Goal: Download file/media: Download file/media

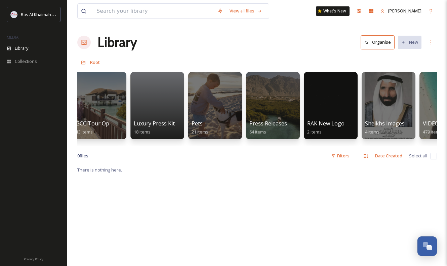
scroll to position [0, 1172]
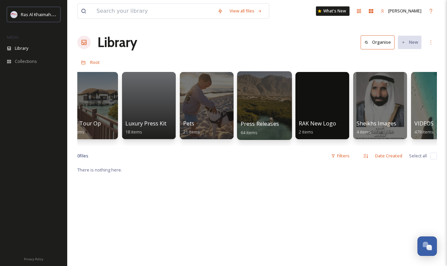
click at [286, 105] on div at bounding box center [264, 105] width 55 height 69
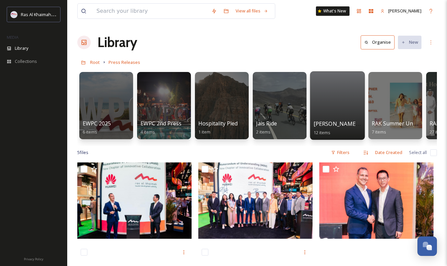
scroll to position [0, 45]
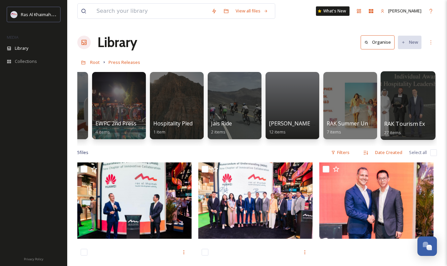
click at [417, 115] on div at bounding box center [408, 105] width 55 height 69
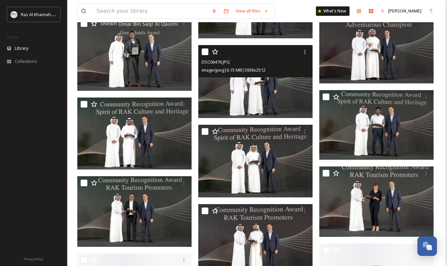
scroll to position [547, 0]
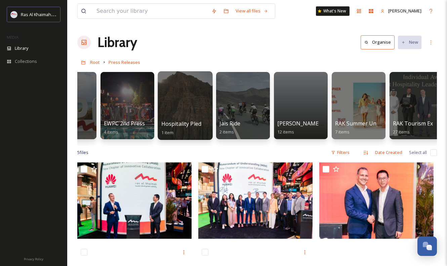
scroll to position [0, 45]
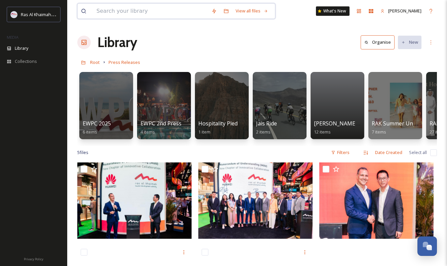
click at [149, 11] on input at bounding box center [150, 11] width 115 height 15
type input "raki"
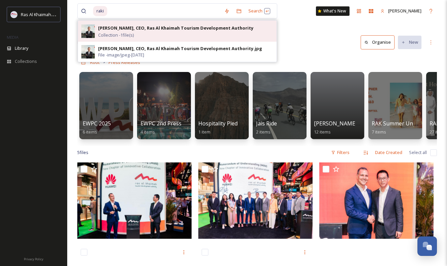
click at [145, 34] on div "[PERSON_NAME], CEO, Ras Al Khaimah Tourism Development Authority Collection - 1…" at bounding box center [185, 31] width 175 height 14
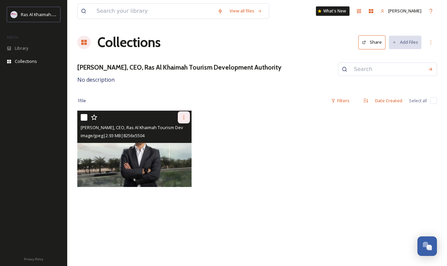
click at [183, 120] on div at bounding box center [184, 117] width 12 height 12
click at [181, 147] on span "Download" at bounding box center [176, 145] width 21 height 6
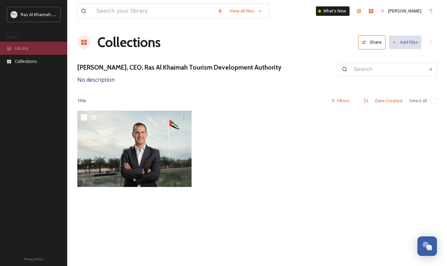
click at [37, 48] on div "Library" at bounding box center [33, 48] width 67 height 13
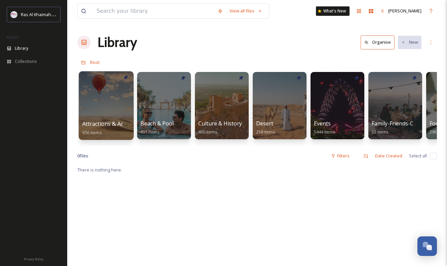
click at [105, 106] on div at bounding box center [106, 105] width 55 height 69
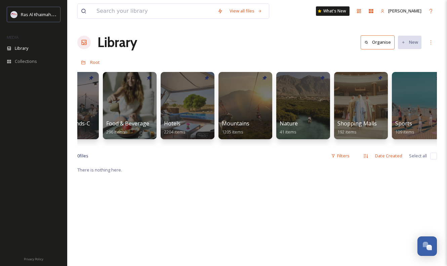
scroll to position [0, 355]
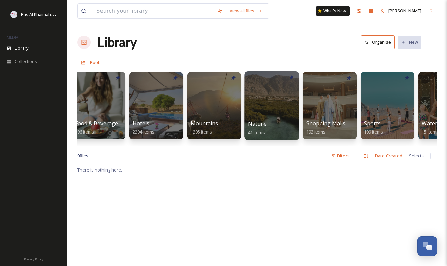
click at [269, 113] on div at bounding box center [271, 105] width 55 height 69
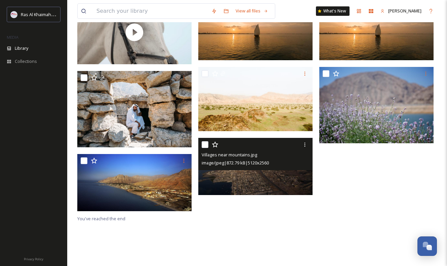
scroll to position [58, 0]
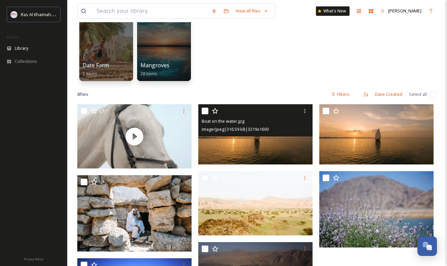
click at [238, 161] on img at bounding box center [255, 134] width 114 height 60
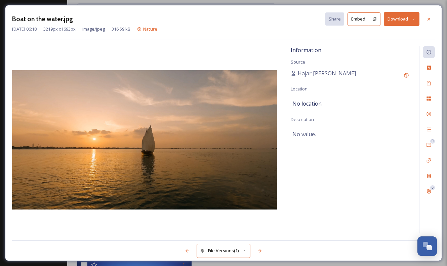
click at [393, 24] on button "Download" at bounding box center [402, 19] width 36 height 14
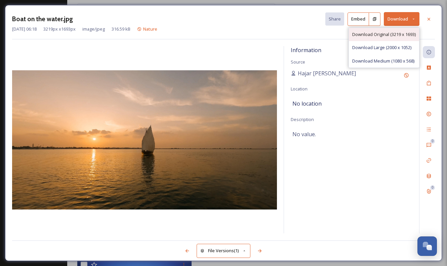
click at [389, 35] on span "Download Original (3219 x 1693)" at bounding box center [384, 34] width 64 height 6
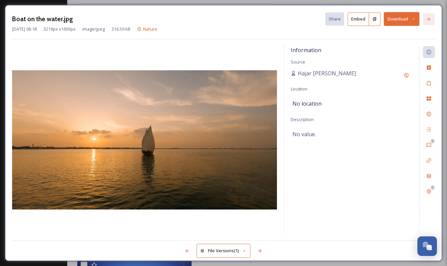
click at [429, 20] on icon at bounding box center [428, 18] width 5 height 5
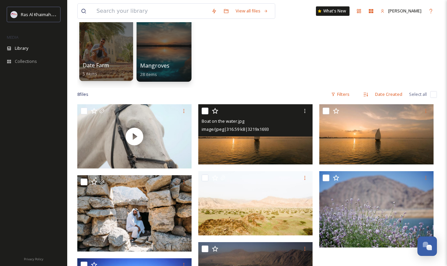
click at [169, 65] on div "Mangroves 28 items" at bounding box center [164, 70] width 48 height 17
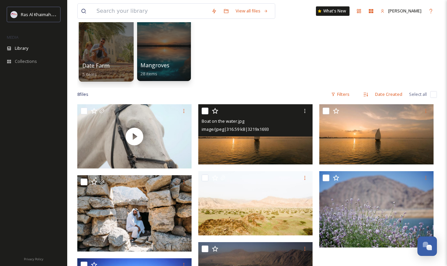
click at [118, 49] on div at bounding box center [106, 47] width 55 height 69
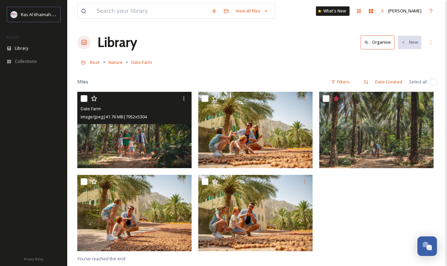
click at [134, 142] on img at bounding box center [134, 130] width 114 height 76
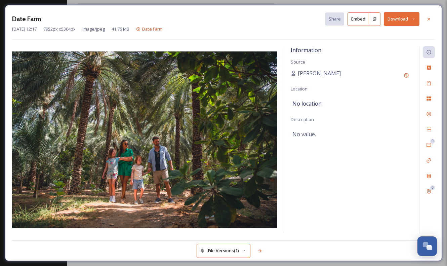
click at [389, 22] on button "Download" at bounding box center [402, 19] width 36 height 14
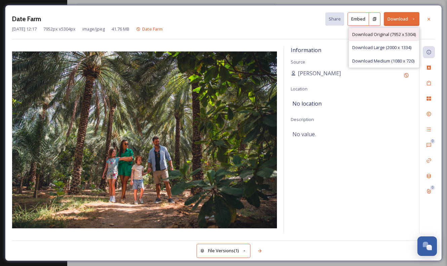
click at [390, 37] on div "Download Original (7952 x 5304)" at bounding box center [384, 34] width 70 height 13
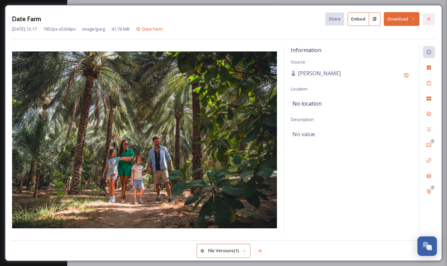
click at [431, 16] on icon at bounding box center [428, 18] width 5 height 5
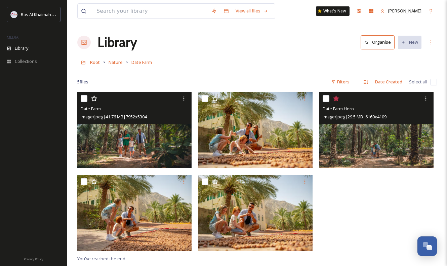
click at [386, 140] on img at bounding box center [376, 130] width 114 height 76
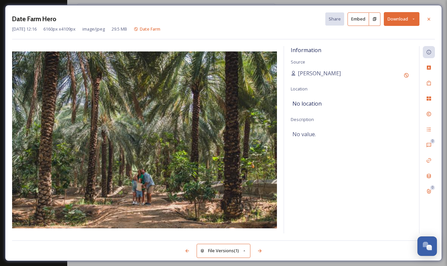
click at [396, 21] on button "Download" at bounding box center [402, 19] width 36 height 14
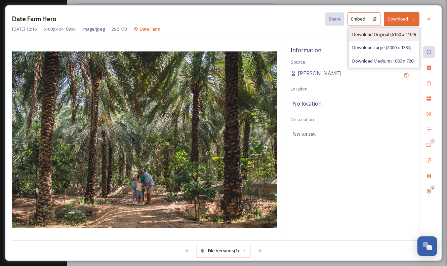
click at [389, 37] on span "Download Original (6160 x 4109)" at bounding box center [384, 34] width 64 height 6
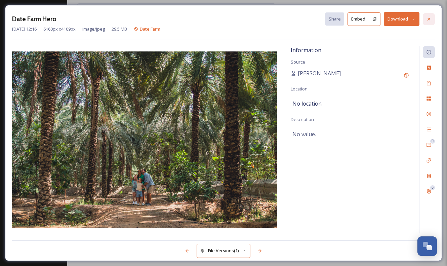
click at [430, 19] on icon at bounding box center [428, 18] width 5 height 5
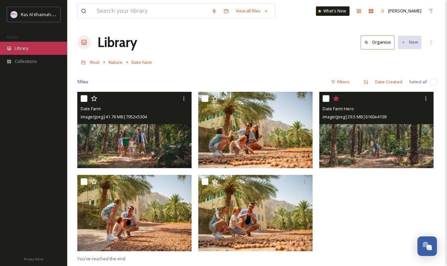
click at [39, 51] on div "Library" at bounding box center [33, 48] width 67 height 13
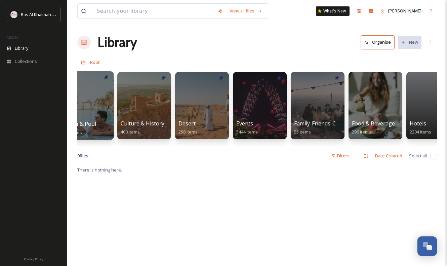
scroll to position [0, 120]
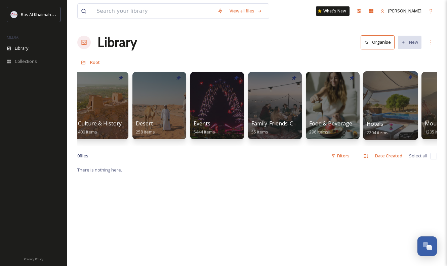
click at [387, 96] on div at bounding box center [390, 105] width 55 height 69
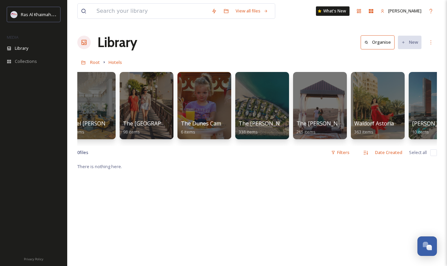
scroll to position [0, 970]
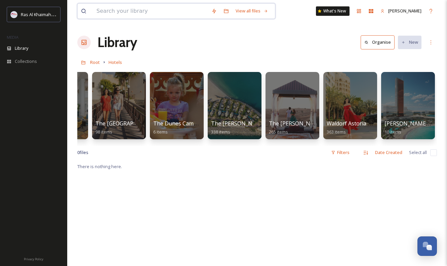
click at [172, 13] on input at bounding box center [150, 11] width 115 height 15
paste input "Saij"
type input "Saij"
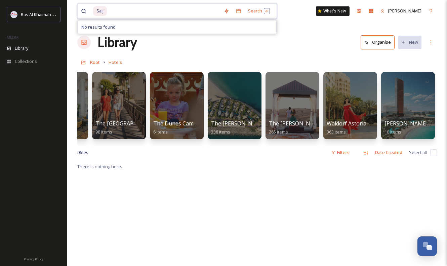
click at [102, 13] on span "Saij" at bounding box center [100, 11] width 14 height 10
drag, startPoint x: 104, startPoint y: 11, endPoint x: 91, endPoint y: 12, distance: 12.8
click at [91, 12] on div "Saij" at bounding box center [151, 11] width 140 height 15
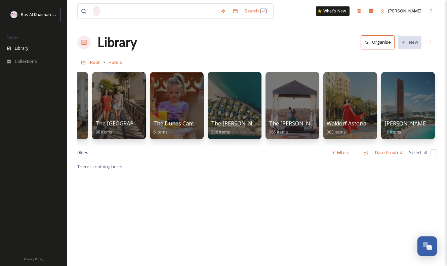
click at [174, 43] on div "Library Organise New" at bounding box center [257, 42] width 360 height 20
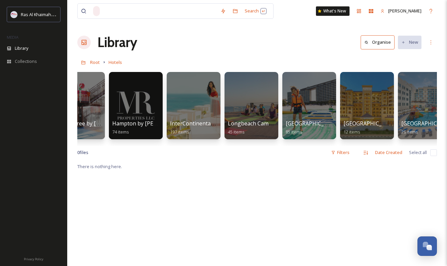
scroll to position [0, 0]
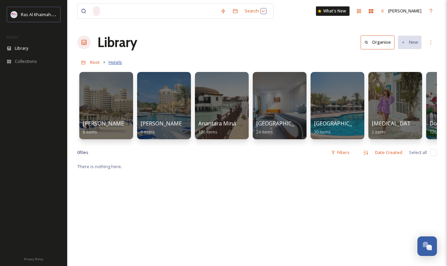
click at [119, 65] on span "Hotels" at bounding box center [115, 62] width 13 height 6
click at [93, 64] on span "Root" at bounding box center [95, 62] width 10 height 6
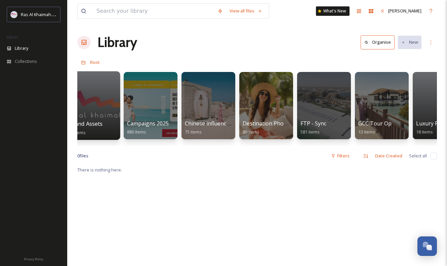
scroll to position [0, 895]
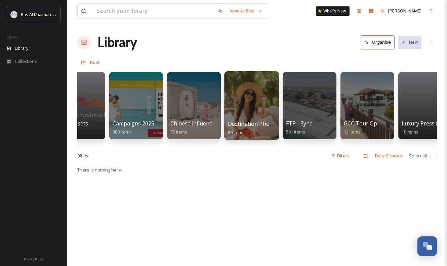
click at [255, 104] on div at bounding box center [251, 105] width 55 height 69
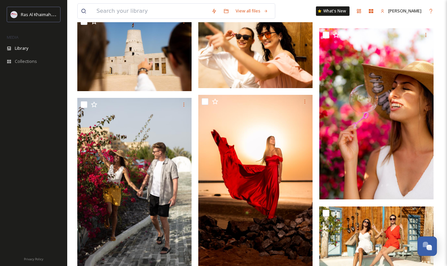
scroll to position [954, 0]
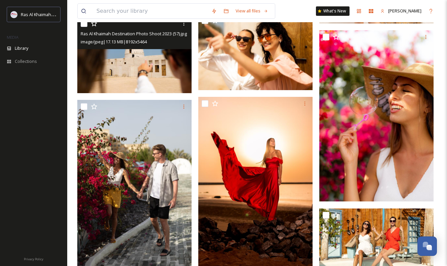
click at [150, 62] on img at bounding box center [134, 55] width 114 height 76
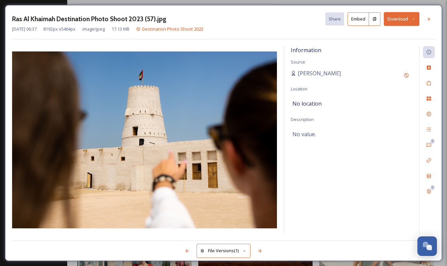
click at [399, 19] on button "Download" at bounding box center [402, 19] width 36 height 14
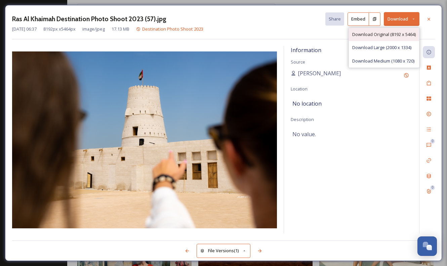
click at [395, 36] on span "Download Original (8192 x 5464)" at bounding box center [384, 34] width 64 height 6
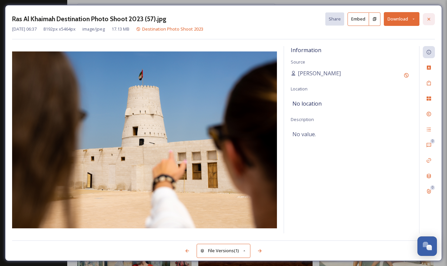
click at [429, 19] on icon at bounding box center [429, 18] width 3 height 3
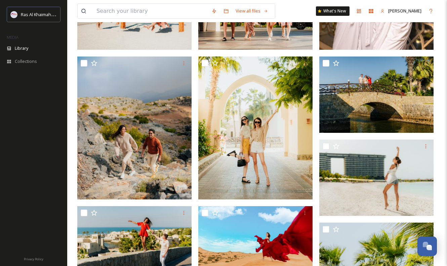
scroll to position [243, 0]
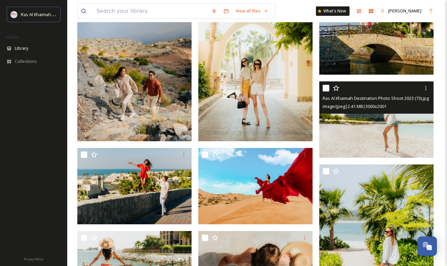
click at [392, 130] on img at bounding box center [376, 119] width 114 height 76
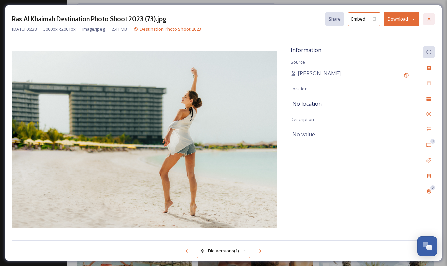
click at [432, 19] on div at bounding box center [429, 19] width 12 height 12
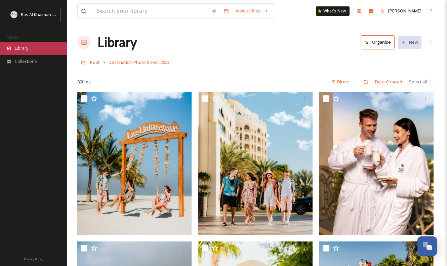
click at [52, 48] on div "Library" at bounding box center [33, 48] width 67 height 13
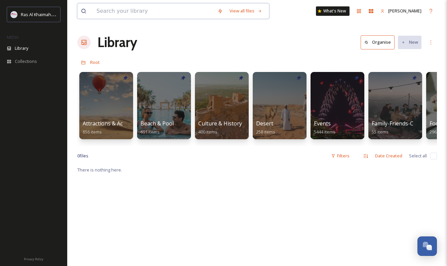
click at [150, 12] on input at bounding box center [153, 11] width 121 height 15
type input "[PERSON_NAME]"
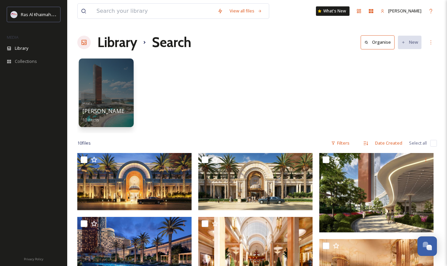
click at [120, 108] on span "[PERSON_NAME] Al [PERSON_NAME]" at bounding box center [129, 110] width 95 height 7
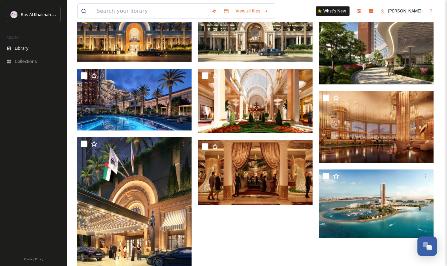
scroll to position [233, 0]
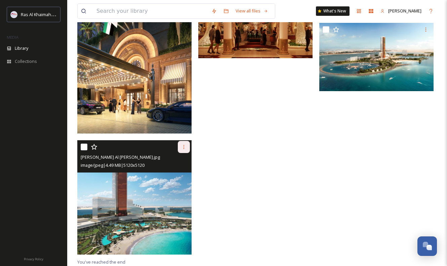
click at [186, 143] on div at bounding box center [184, 147] width 12 height 12
click at [185, 176] on span "Download" at bounding box center [176, 175] width 21 height 6
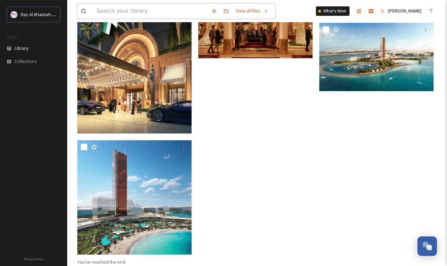
click at [157, 11] on input at bounding box center [150, 11] width 115 height 15
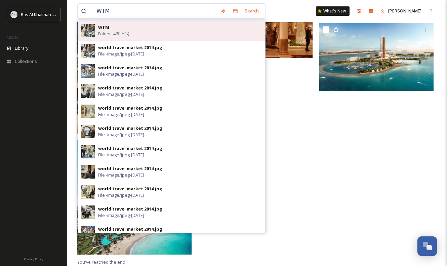
click at [147, 29] on div "WTM Folder - 46 file(s)" at bounding box center [180, 30] width 164 height 13
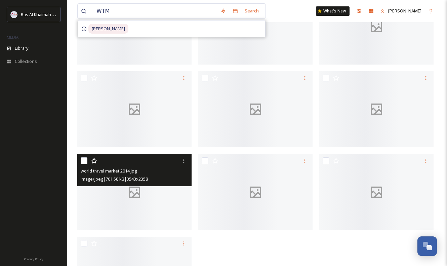
scroll to position [1155, 0]
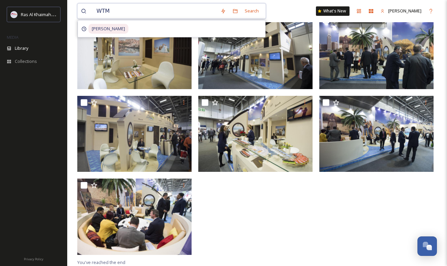
click at [130, 12] on input "WTM" at bounding box center [155, 11] width 124 height 15
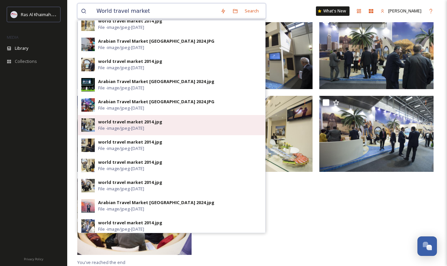
scroll to position [191, 0]
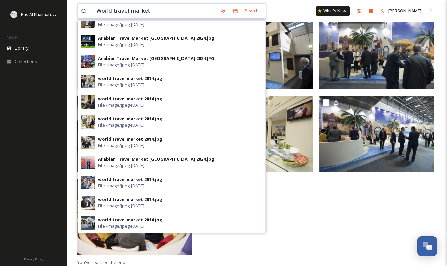
type input "World travel market"
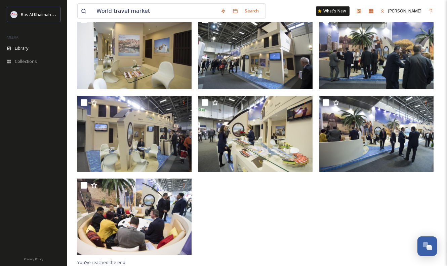
click at [148, 13] on input "World travel market" at bounding box center [155, 11] width 124 height 15
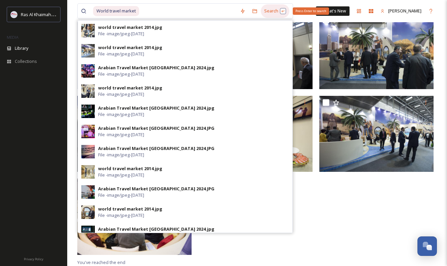
click at [289, 10] on div "Search Press Enter to search" at bounding box center [275, 10] width 29 height 13
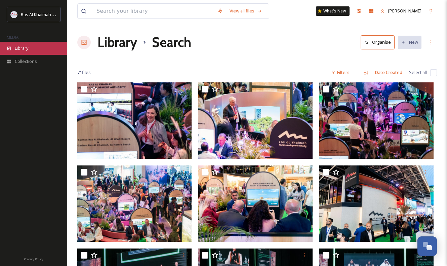
click at [36, 47] on div "Library" at bounding box center [33, 48] width 67 height 13
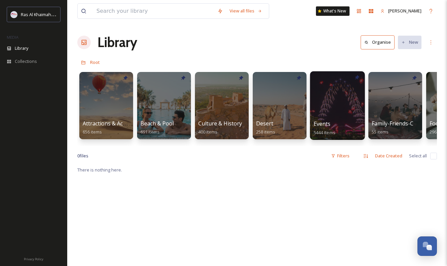
click at [331, 113] on div at bounding box center [337, 105] width 55 height 69
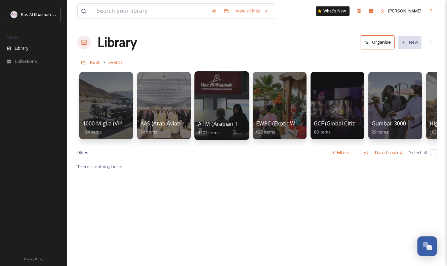
click at [239, 113] on div at bounding box center [221, 105] width 55 height 69
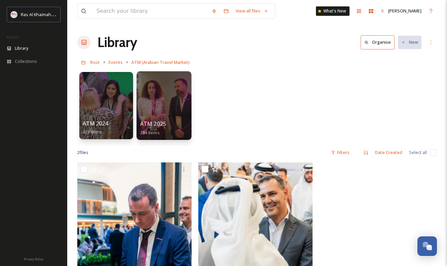
click at [159, 116] on div at bounding box center [163, 105] width 55 height 69
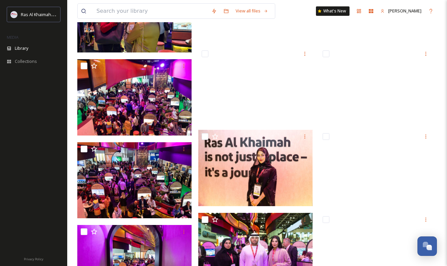
scroll to position [6134, 0]
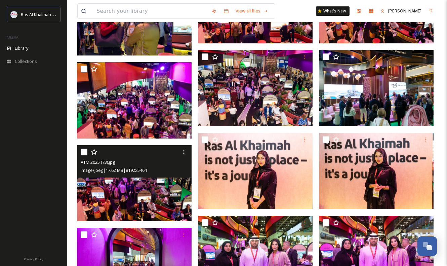
click at [131, 197] on img at bounding box center [134, 183] width 114 height 76
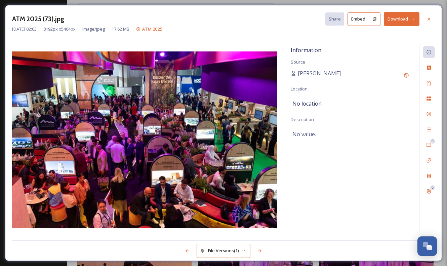
click at [405, 19] on button "Download" at bounding box center [402, 19] width 36 height 14
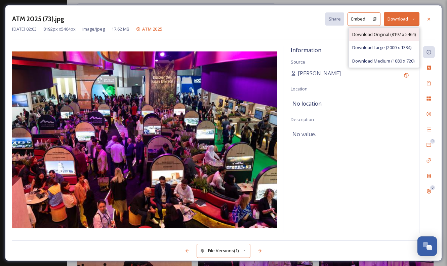
click at [390, 29] on div "Download Original (8192 x 5464)" at bounding box center [384, 34] width 70 height 13
